Goal: Task Accomplishment & Management: Complete application form

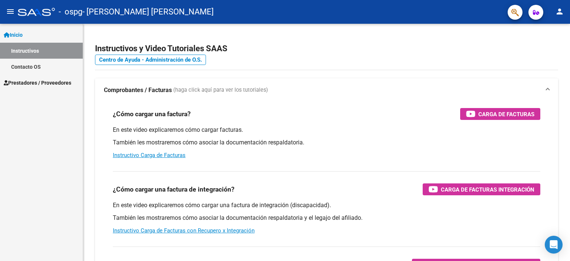
click at [62, 46] on link "Instructivos" at bounding box center [41, 51] width 83 height 16
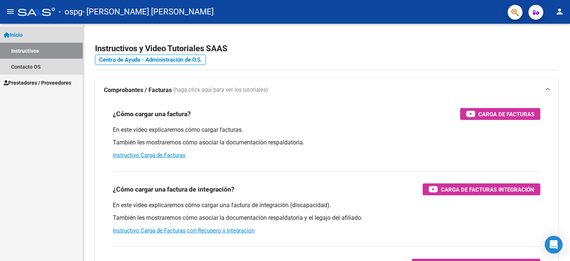
click at [44, 37] on link "Inicio" at bounding box center [41, 35] width 83 height 16
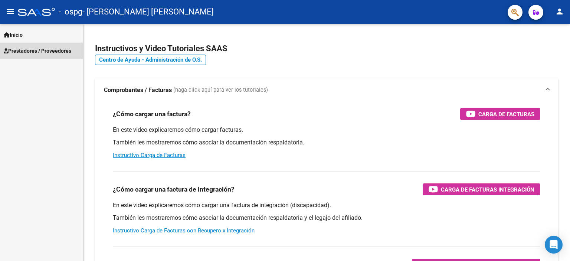
click at [43, 56] on link "Prestadores / Proveedores" at bounding box center [41, 51] width 83 height 16
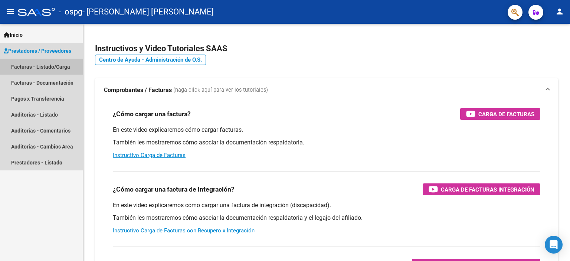
click at [44, 69] on link "Facturas - Listado/Carga" at bounding box center [41, 67] width 83 height 16
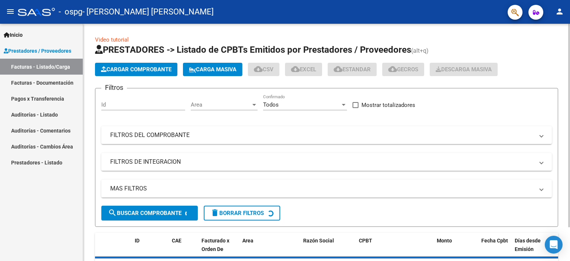
click at [138, 71] on span "Cargar Comprobante" at bounding box center [136, 69] width 70 height 7
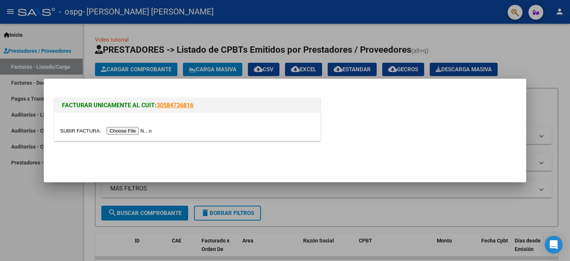
click at [122, 132] on input "file" at bounding box center [107, 131] width 94 height 8
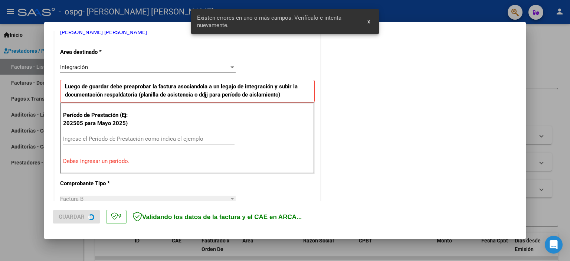
scroll to position [159, 0]
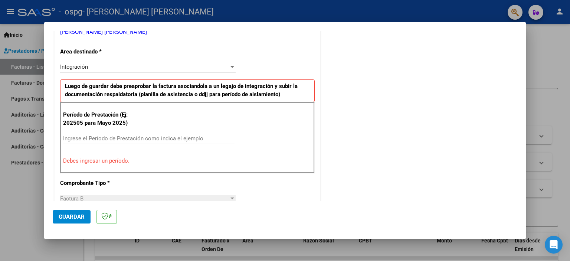
click at [148, 136] on input "Ingrese el Período de Prestación como indica el ejemplo" at bounding box center [148, 138] width 171 height 7
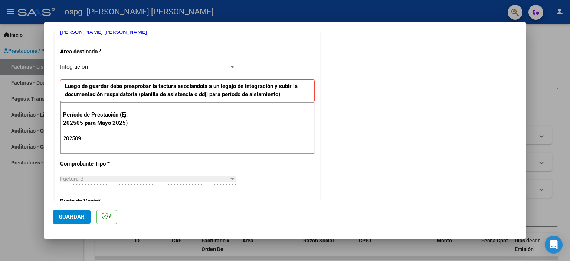
type input "202509"
click at [284, 172] on div "CUIT * 27-36177974-1 Ingresar CUIT ANALISIS PRESTADOR [PERSON_NAME] [PERSON_NAM…" at bounding box center [187, 244] width 265 height 558
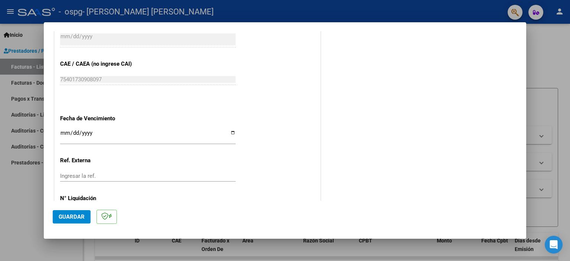
scroll to position [482, 0]
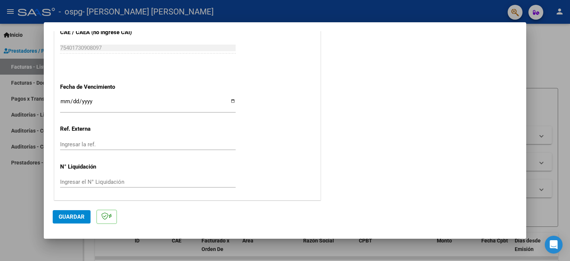
click at [62, 217] on span "Guardar" at bounding box center [72, 216] width 26 height 7
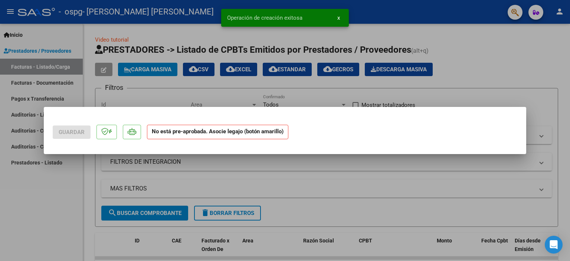
scroll to position [0, 0]
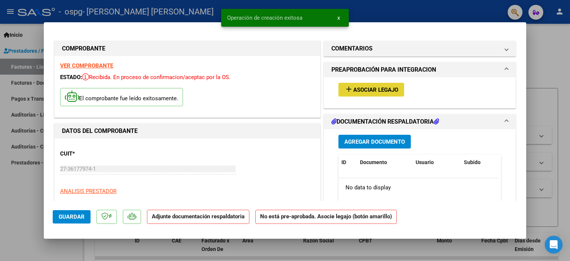
click at [359, 90] on span "Asociar Legajo" at bounding box center [375, 89] width 45 height 7
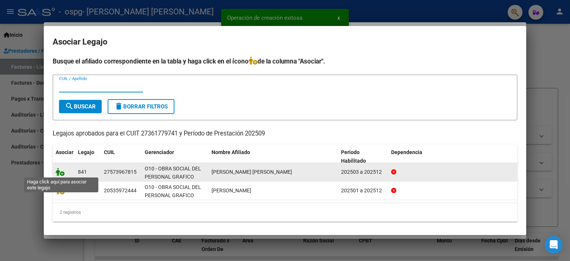
click at [62, 172] on icon at bounding box center [60, 172] width 9 height 8
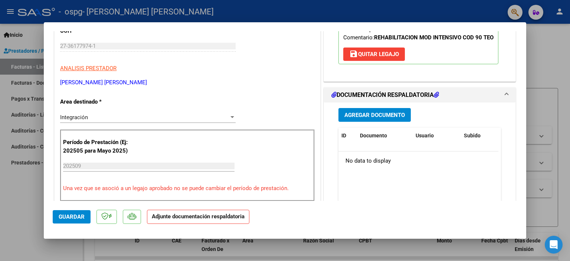
scroll to position [145, 0]
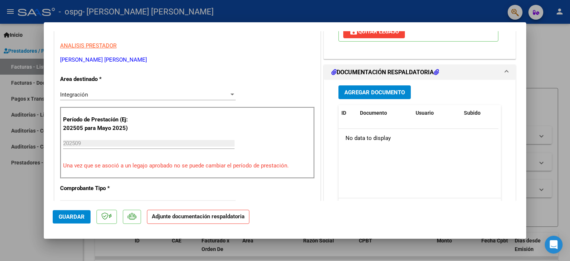
click at [367, 96] on span "Agregar Documento" at bounding box center [374, 92] width 60 height 7
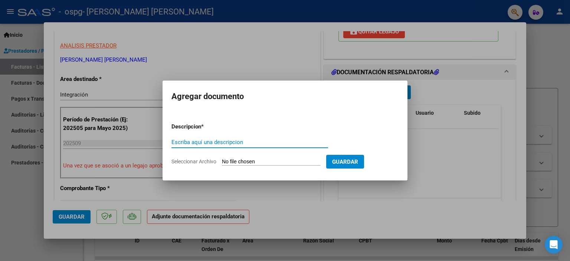
click at [280, 141] on input "Escriba aquí una descripcion" at bounding box center [249, 142] width 156 height 7
type input "PLANILLA DE ASISTENCIA"
click at [297, 161] on input "Seleccionar Archivo" at bounding box center [271, 161] width 98 height 7
type input "C:\fakepath\Planilla de asistencia.pdf"
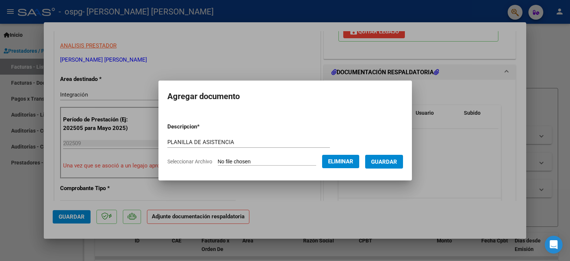
click at [397, 159] on span "Guardar" at bounding box center [384, 161] width 26 height 7
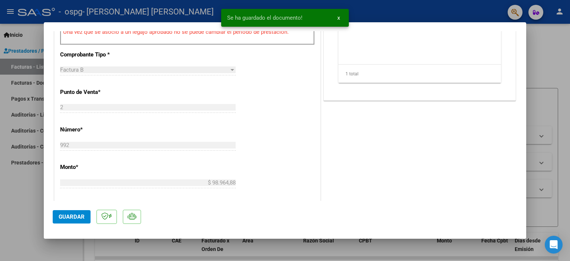
scroll to position [494, 0]
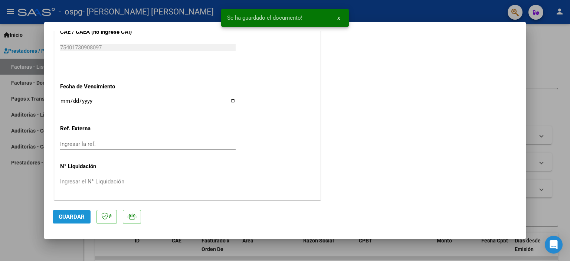
click at [62, 214] on span "Guardar" at bounding box center [72, 216] width 26 height 7
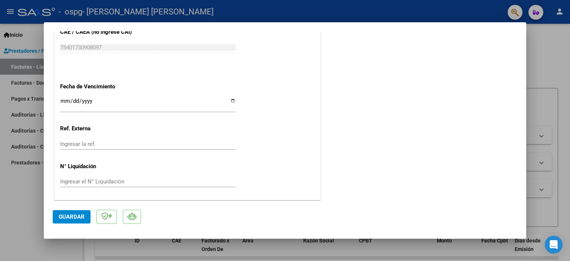
click at [83, 215] on span "Guardar" at bounding box center [72, 216] width 26 height 7
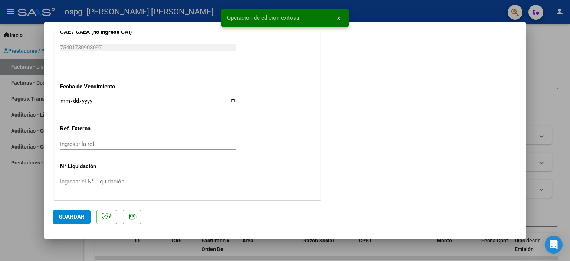
click at [339, 16] on button "x" at bounding box center [338, 17] width 14 height 13
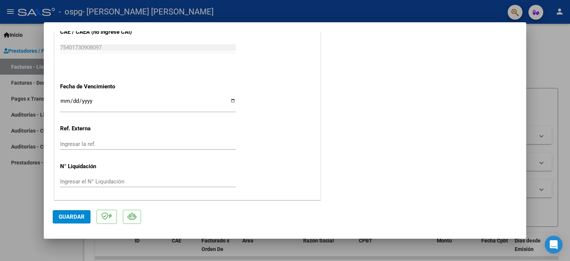
click at [29, 69] on div at bounding box center [285, 130] width 570 height 261
type input "$ 0,00"
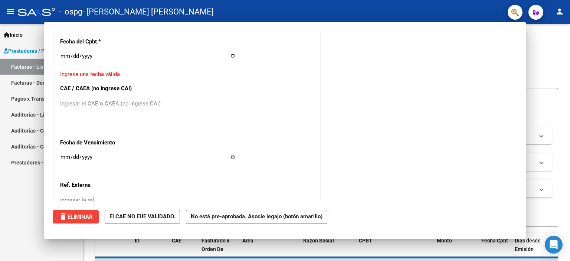
scroll to position [550, 0]
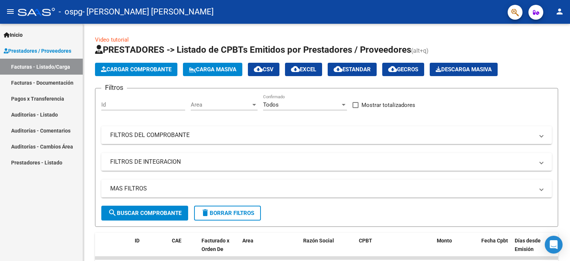
click at [36, 83] on link "Facturas - Documentación" at bounding box center [41, 83] width 83 height 16
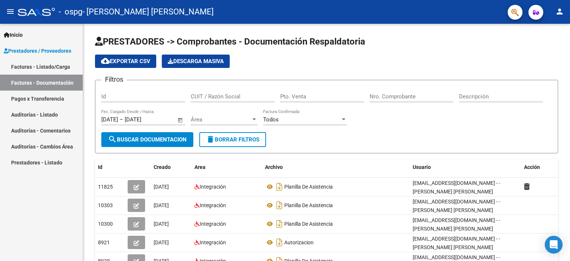
click at [53, 103] on link "Pagos x Transferencia" at bounding box center [41, 98] width 83 height 16
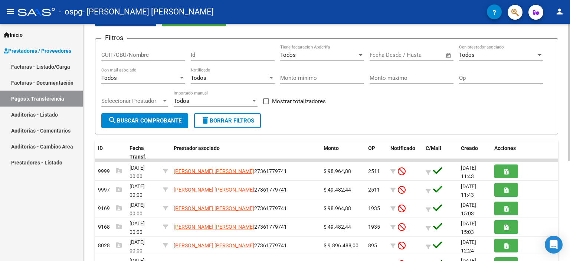
scroll to position [50, 0]
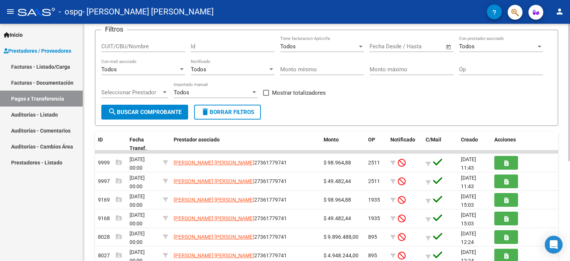
click at [568, 108] on div at bounding box center [569, 121] width 2 height 137
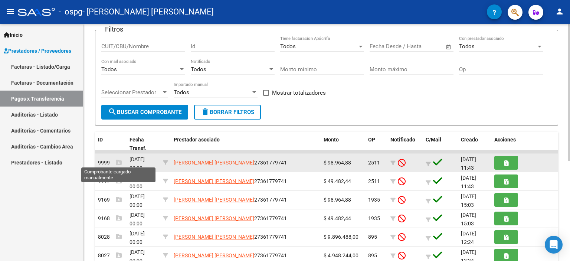
click at [117, 162] on icon at bounding box center [119, 162] width 6 height 6
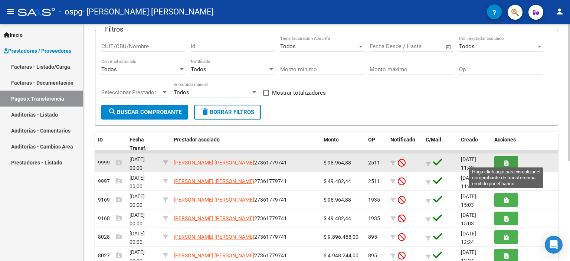
click at [499, 162] on button "button" at bounding box center [506, 163] width 24 height 14
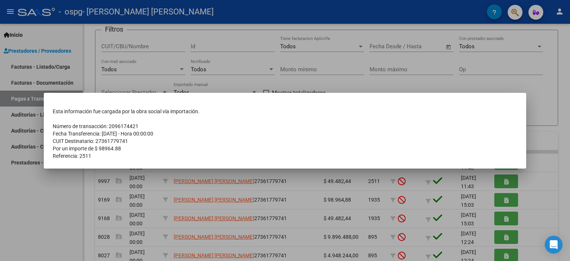
click at [132, 84] on div at bounding box center [285, 130] width 570 height 261
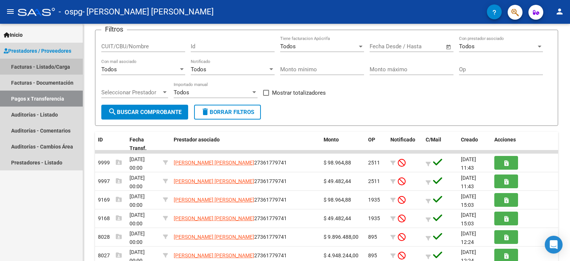
click at [56, 65] on link "Facturas - Listado/Carga" at bounding box center [41, 67] width 83 height 16
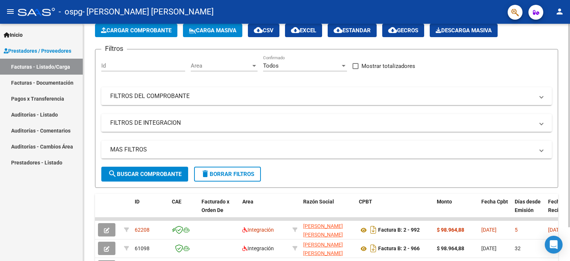
scroll to position [50, 0]
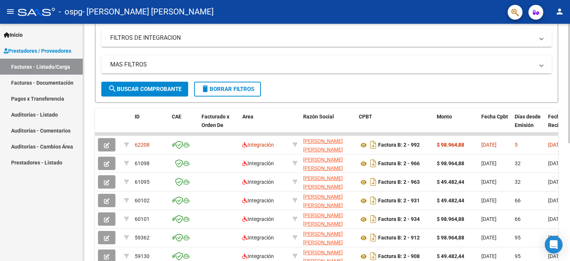
click at [569, 136] on div at bounding box center [569, 147] width 2 height 119
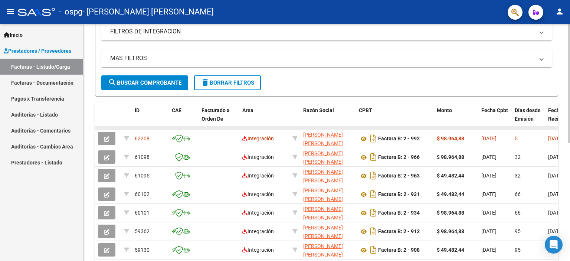
drag, startPoint x: 401, startPoint y: 127, endPoint x: 440, endPoint y: 127, distance: 38.9
drag, startPoint x: 429, startPoint y: 126, endPoint x: 468, endPoint y: 122, distance: 39.5
click at [468, 122] on div "ID CAE Facturado x Orden De Area Razón Social CPBT Monto Fecha Cpbt [PERSON_NAM…" at bounding box center [326, 219] width 463 height 234
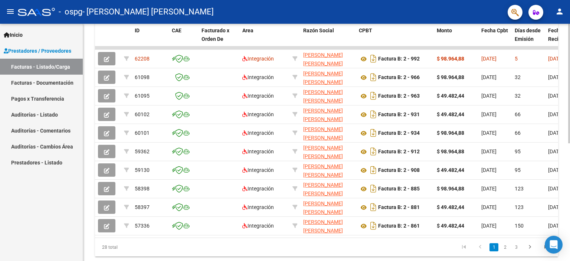
scroll to position [234, 0]
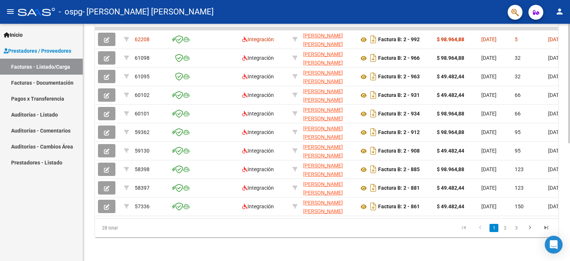
click at [569, 185] on div at bounding box center [569, 200] width 2 height 119
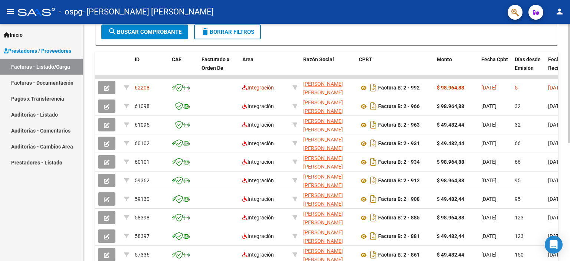
scroll to position [214, 0]
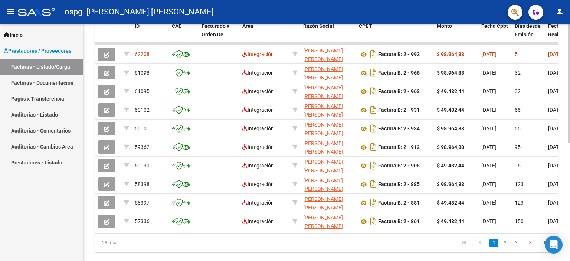
click at [569, 157] on div at bounding box center [569, 193] width 2 height 119
click at [44, 98] on link "Pagos x Transferencia" at bounding box center [41, 98] width 83 height 16
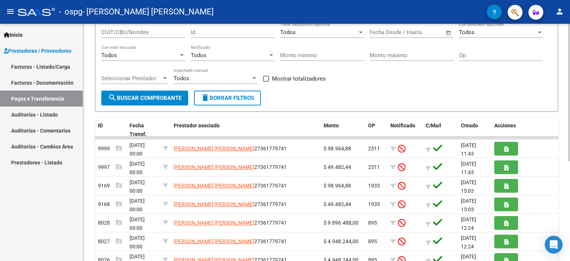
scroll to position [65, 0]
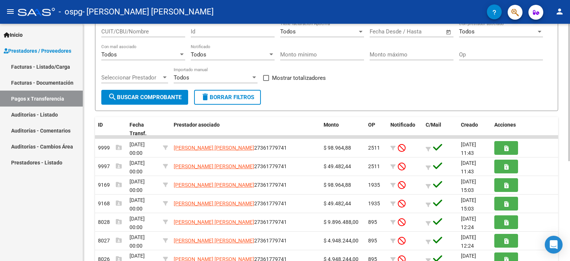
click at [569, 109] on div at bounding box center [569, 129] width 2 height 137
click at [42, 65] on link "Facturas - Listado/Carga" at bounding box center [41, 67] width 83 height 16
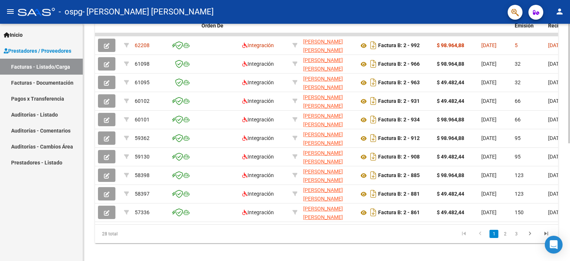
scroll to position [227, 0]
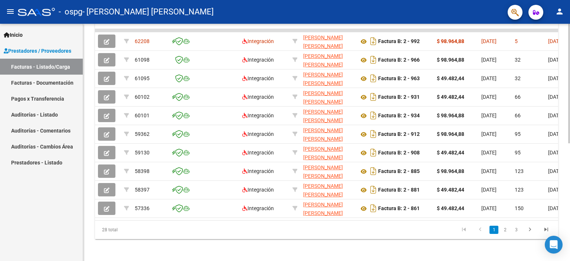
click at [569, 152] on div at bounding box center [569, 200] width 2 height 119
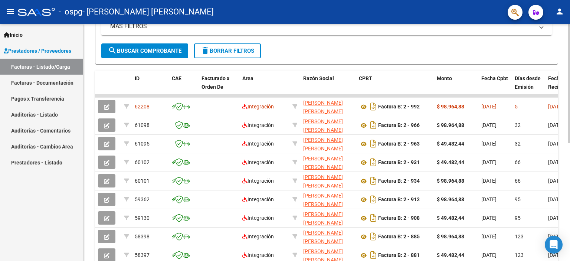
scroll to position [157, 0]
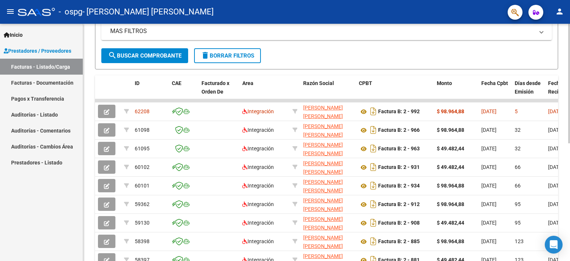
click at [569, 142] on div at bounding box center [569, 164] width 2 height 119
drag, startPoint x: 567, startPoint y: 148, endPoint x: 569, endPoint y: 172, distance: 24.2
click at [569, 172] on div "Video tutorial PRESTADORES -> Listado de CPBTs Emitidos por Prestadores / Prove…" at bounding box center [327, 100] width 488 height 466
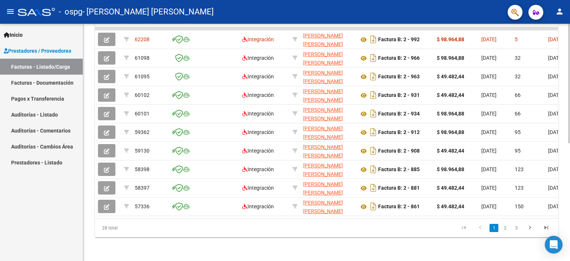
scroll to position [234, 0]
click at [569, 170] on div at bounding box center [569, 200] width 2 height 119
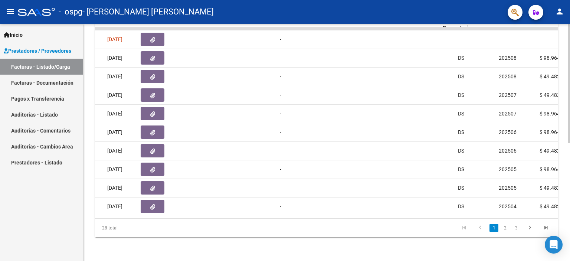
scroll to position [0, 496]
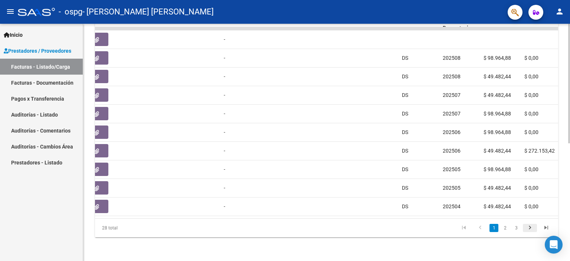
click at [529, 228] on icon "go to next page" at bounding box center [530, 228] width 10 height 9
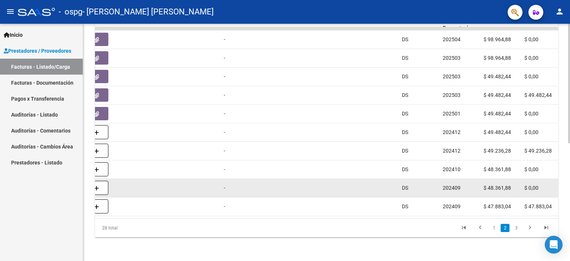
click at [362, 187] on datatable-body-cell at bounding box center [365, 188] width 67 height 18
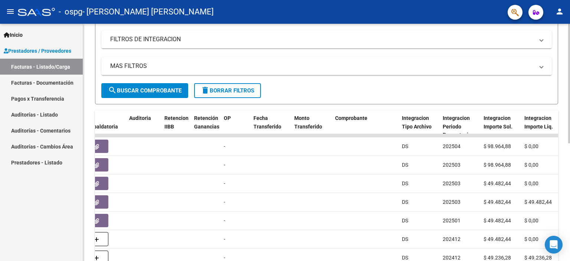
scroll to position [153, 0]
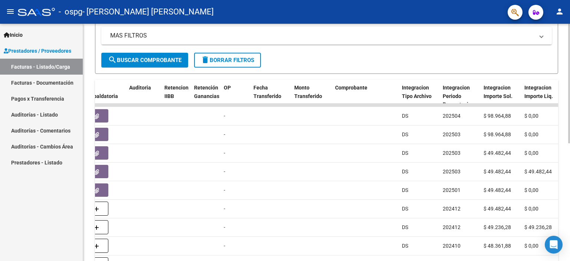
click at [569, 149] on div at bounding box center [569, 161] width 2 height 119
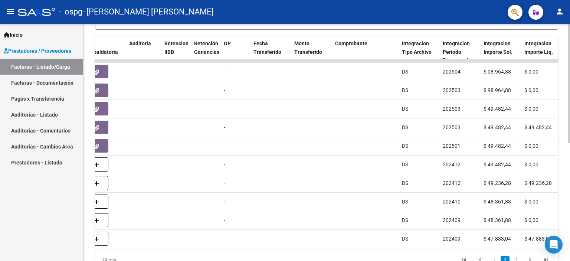
scroll to position [199, 0]
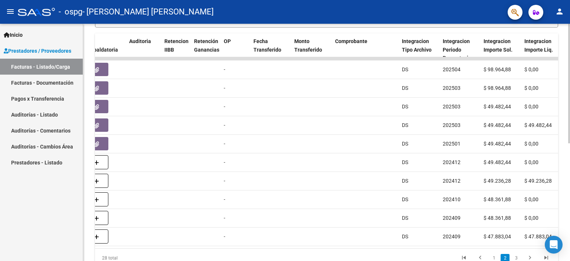
click at [569, 171] on div at bounding box center [569, 185] width 2 height 119
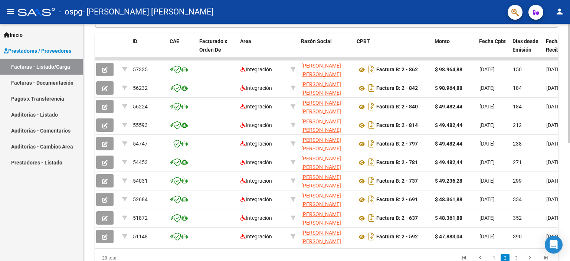
scroll to position [0, 0]
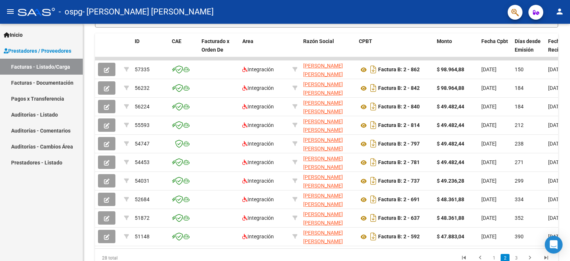
click at [37, 63] on link "Facturas - Listado/Carga" at bounding box center [41, 67] width 83 height 16
click at [37, 100] on link "Pagos x Transferencia" at bounding box center [41, 98] width 83 height 16
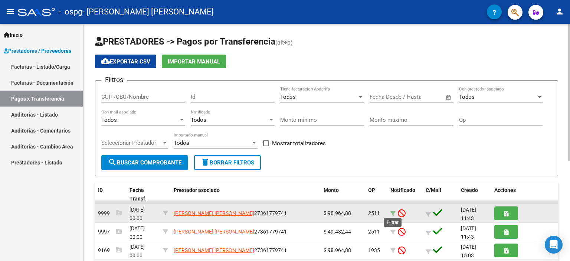
click at [395, 212] on icon at bounding box center [392, 213] width 5 height 5
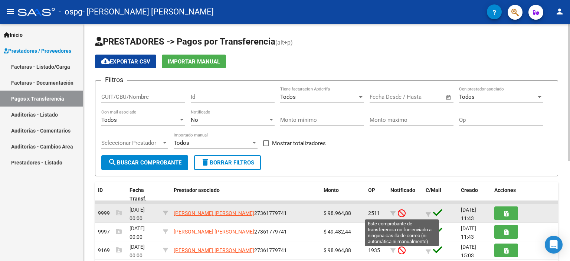
click at [402, 212] on icon at bounding box center [401, 213] width 8 height 8
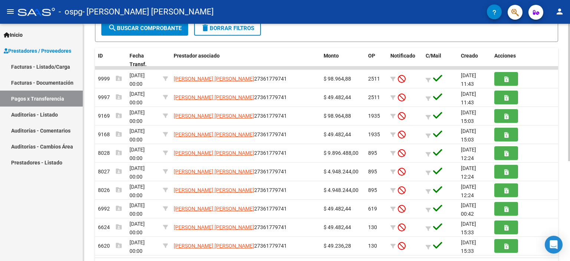
scroll to position [172, 0]
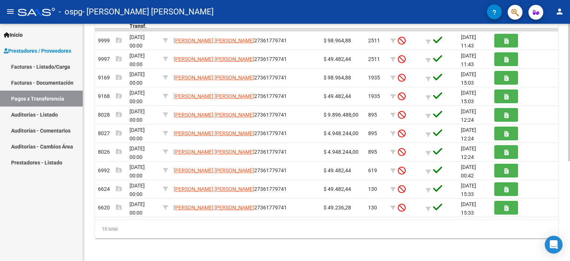
click at [564, 224] on div "PRESTADORES -> Pagos por Transferencia (alt+p) cloud_download Exportar CSV Impo…" at bounding box center [327, 56] width 488 height 410
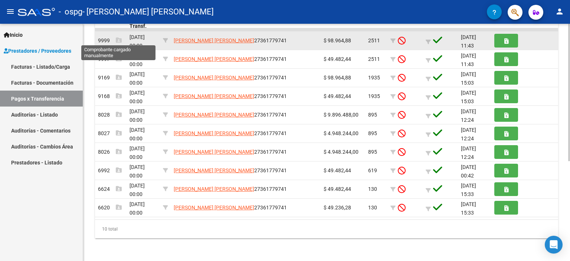
click at [120, 39] on icon at bounding box center [119, 40] width 6 height 6
drag, startPoint x: 119, startPoint y: 39, endPoint x: 111, endPoint y: 40, distance: 7.8
click at [118, 39] on icon at bounding box center [119, 40] width 6 height 6
click at [102, 39] on span "9999" at bounding box center [110, 40] width 24 height 6
